Goal: Transaction & Acquisition: Purchase product/service

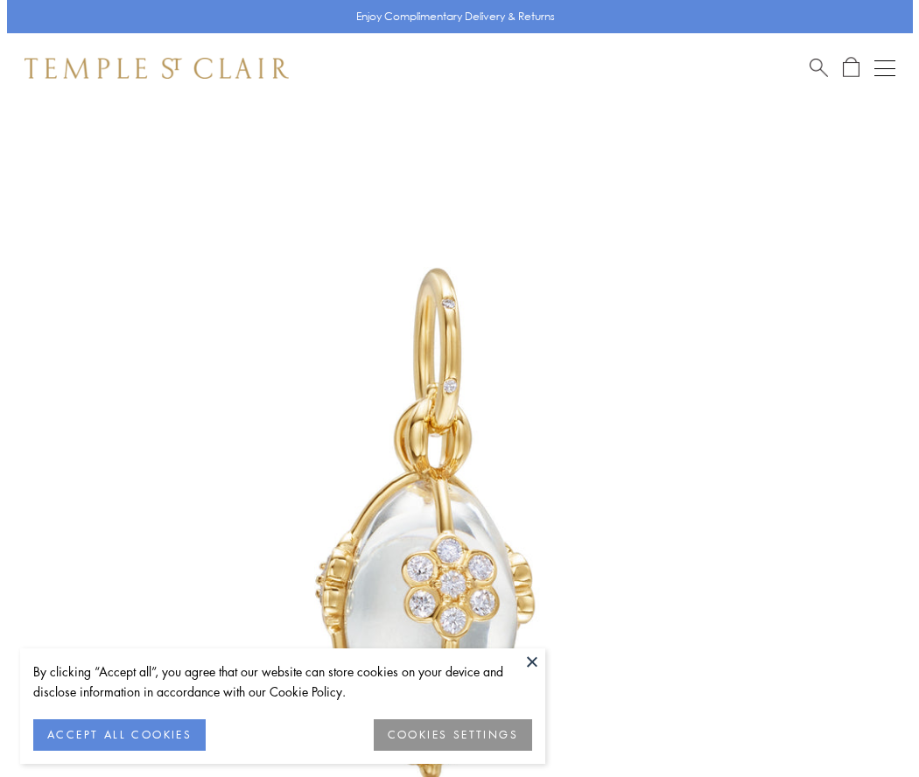
scroll to position [55, 0]
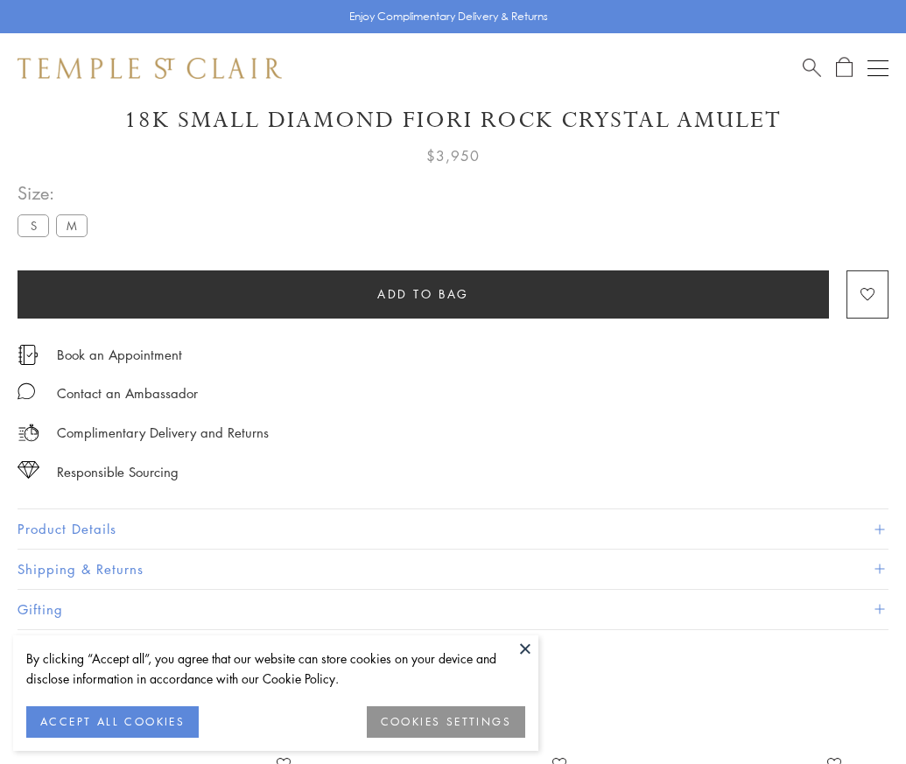
click at [423, 293] on span "Add to bag" at bounding box center [423, 294] width 92 height 19
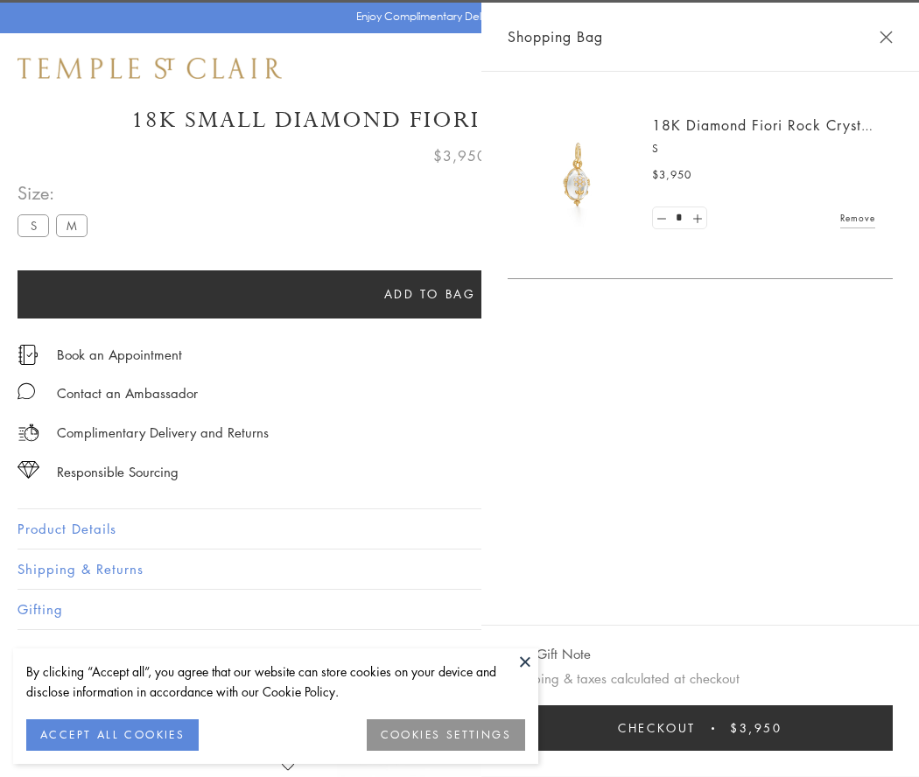
click at [700, 728] on button "Checkout $3,950" at bounding box center [700, 729] width 385 height 46
